Goal: Task Accomplishment & Management: Complete application form

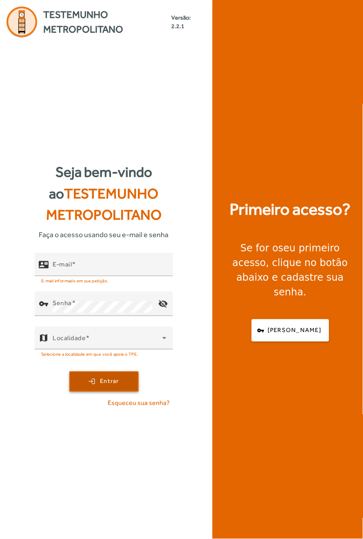
click at [100, 387] on span "Entrar" at bounding box center [109, 381] width 19 height 9
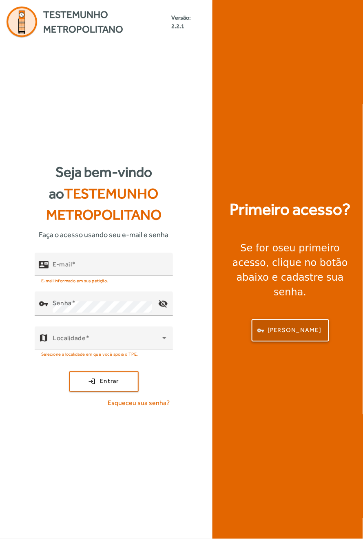
click at [293, 336] on span "[PERSON_NAME]" at bounding box center [294, 330] width 54 height 9
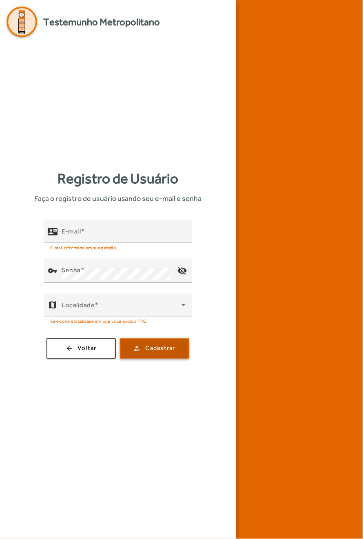
click at [159, 354] on span "Cadastrar" at bounding box center [161, 348] width 30 height 9
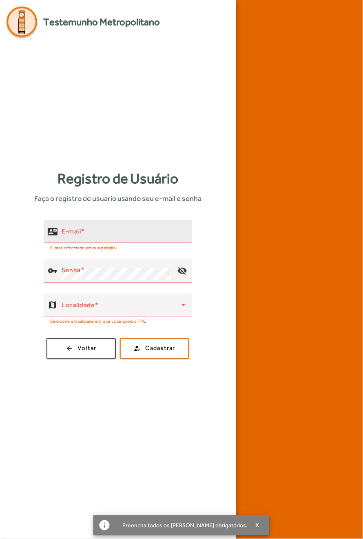
click at [85, 235] on span at bounding box center [83, 232] width 4 height 8
click at [94, 240] on input "E-mail" at bounding box center [124, 235] width 124 height 10
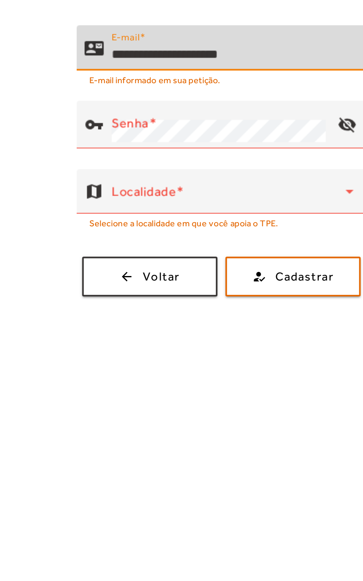
type input "**********"
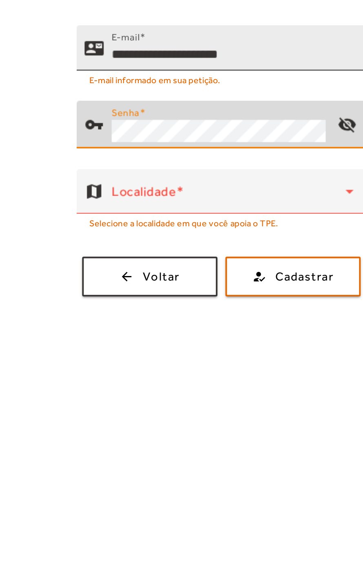
click at [120, 356] on button "how_to_reg Cadastrar" at bounding box center [154, 366] width 69 height 20
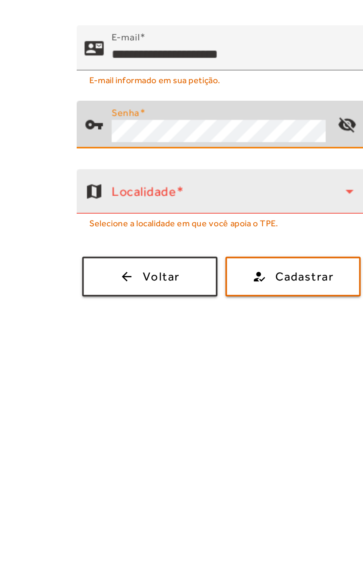
click at [147, 331] on span at bounding box center [122, 326] width 120 height 10
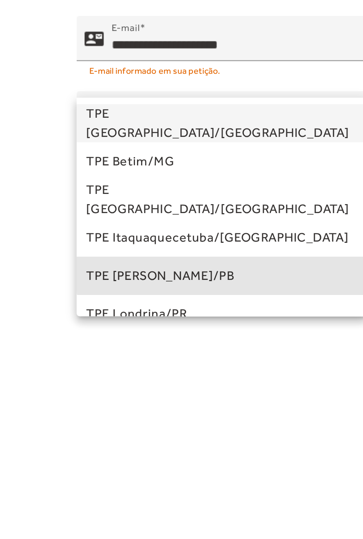
scroll to position [136, 0]
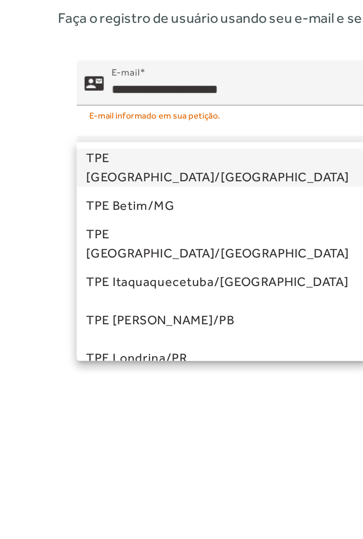
click at [184, 249] on div at bounding box center [181, 269] width 363 height 539
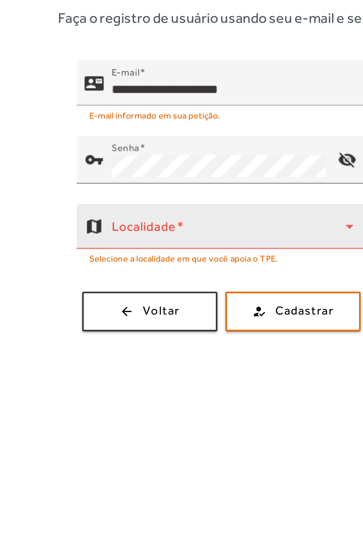
click at [183, 305] on icon at bounding box center [183, 306] width 4 height 2
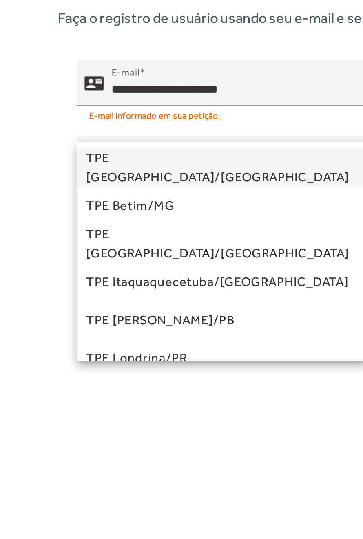
click at [182, 247] on div at bounding box center [181, 269] width 363 height 539
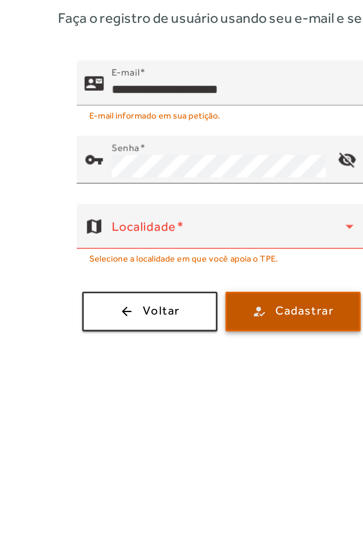
click at [151, 344] on span "Cadastrar" at bounding box center [161, 348] width 30 height 9
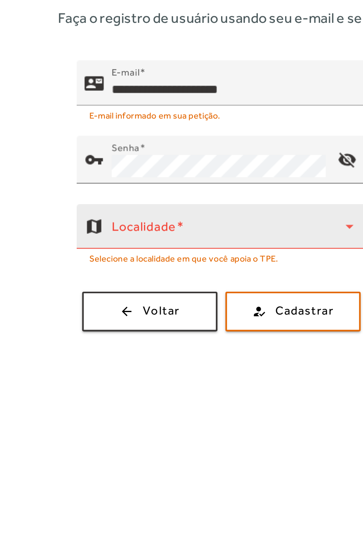
click at [59, 317] on mat-hint "Selecione a localidade em que você apoia o TPE." at bounding box center [98, 321] width 97 height 9
click at [61, 317] on mat-hint "Selecione a localidade em que você apoia o TPE." at bounding box center [98, 321] width 97 height 9
click at [64, 317] on mat-hint "Selecione a localidade em que você apoia o TPE." at bounding box center [98, 321] width 97 height 9
click at [120, 317] on mat-hint "Selecione a localidade em que você apoia o TPE." at bounding box center [98, 321] width 97 height 9
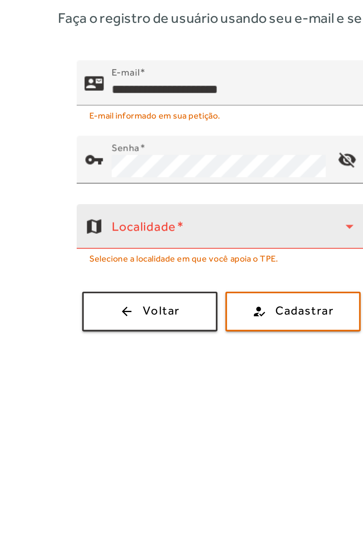
click at [121, 317] on mat-hint "Selecione a localidade em que você apoia o TPE." at bounding box center [98, 321] width 97 height 9
click at [123, 317] on mat-hint "Selecione a localidade em que você apoia o TPE." at bounding box center [98, 321] width 97 height 9
click at [68, 304] on span at bounding box center [122, 309] width 120 height 10
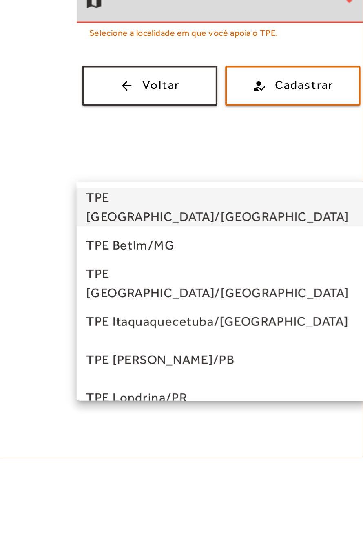
scroll to position [0, 0]
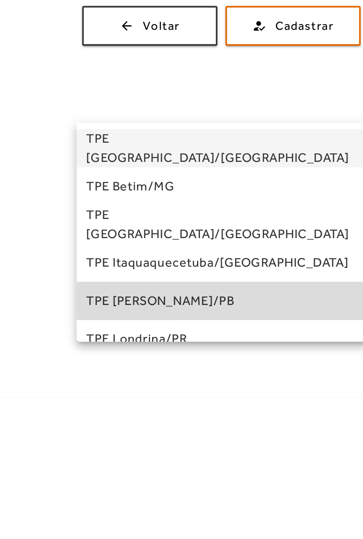
click at [124, 490] on span "TPE João Pessoa/PB" at bounding box center [87, 490] width 76 height 10
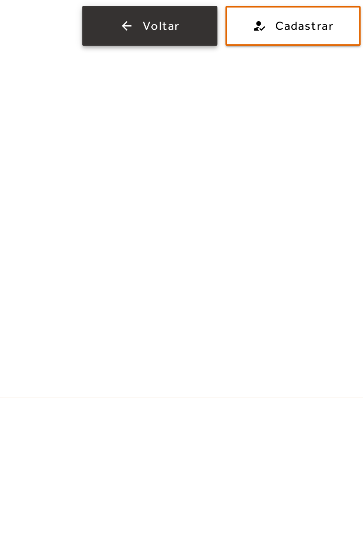
click at [60, 358] on span "button" at bounding box center [81, 349] width 68 height 20
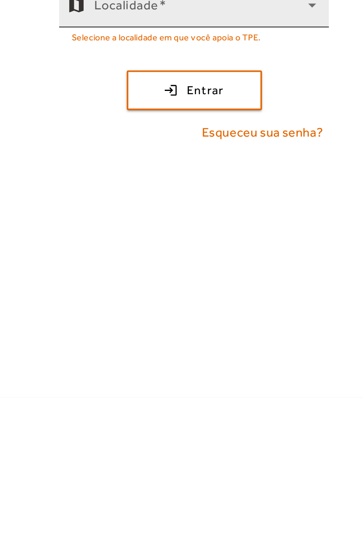
click at [63, 346] on span at bounding box center [108, 341] width 110 height 10
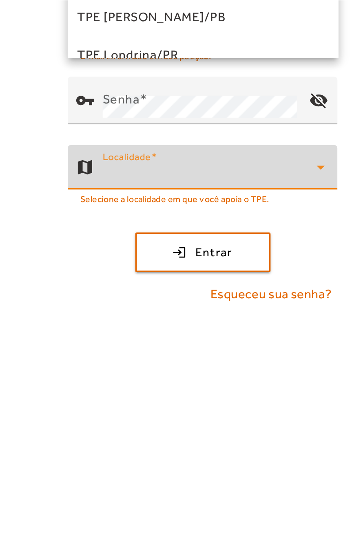
scroll to position [143, 0]
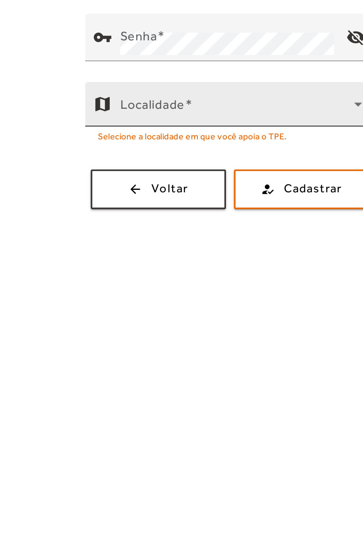
click at [70, 314] on span at bounding box center [122, 309] width 120 height 10
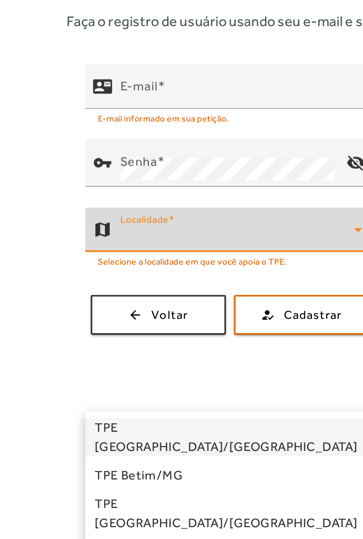
click at [71, 351] on div at bounding box center [181, 269] width 363 height 539
